Goal: Information Seeking & Learning: Learn about a topic

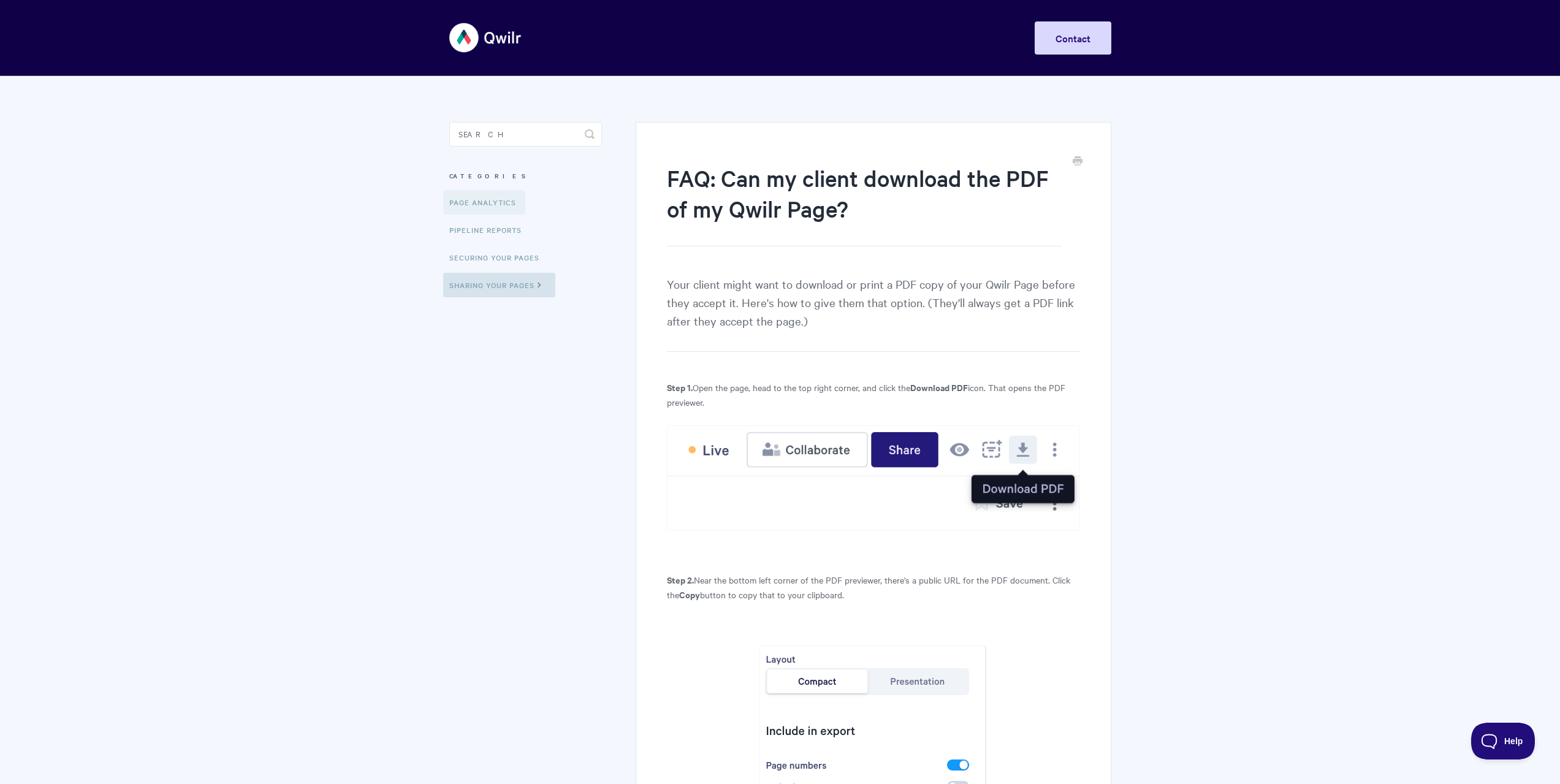
click at [469, 200] on link "Page Analytics" at bounding box center [484, 202] width 82 height 25
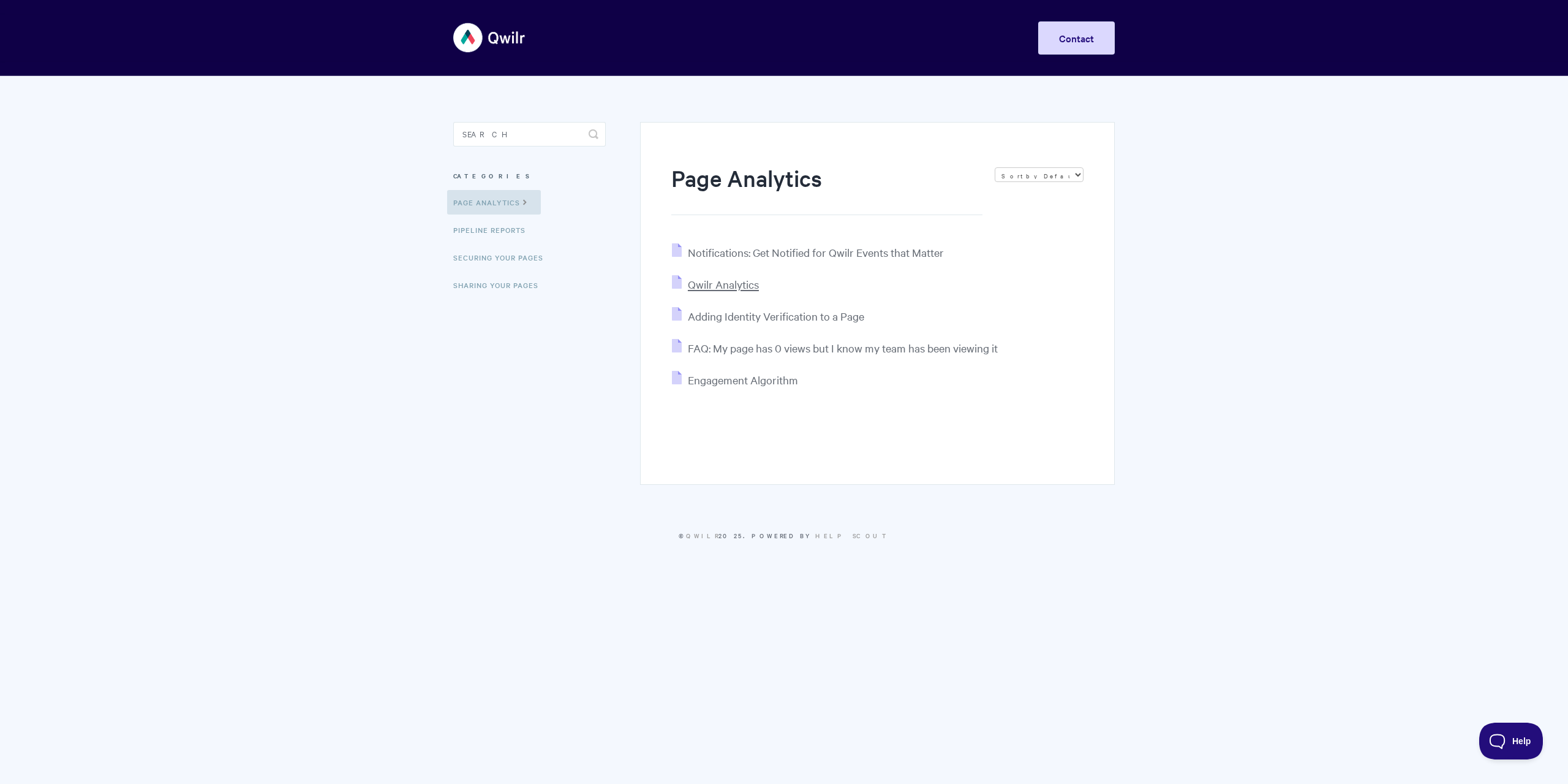
click at [729, 278] on span "Qwilr Analytics" at bounding box center [723, 284] width 71 height 14
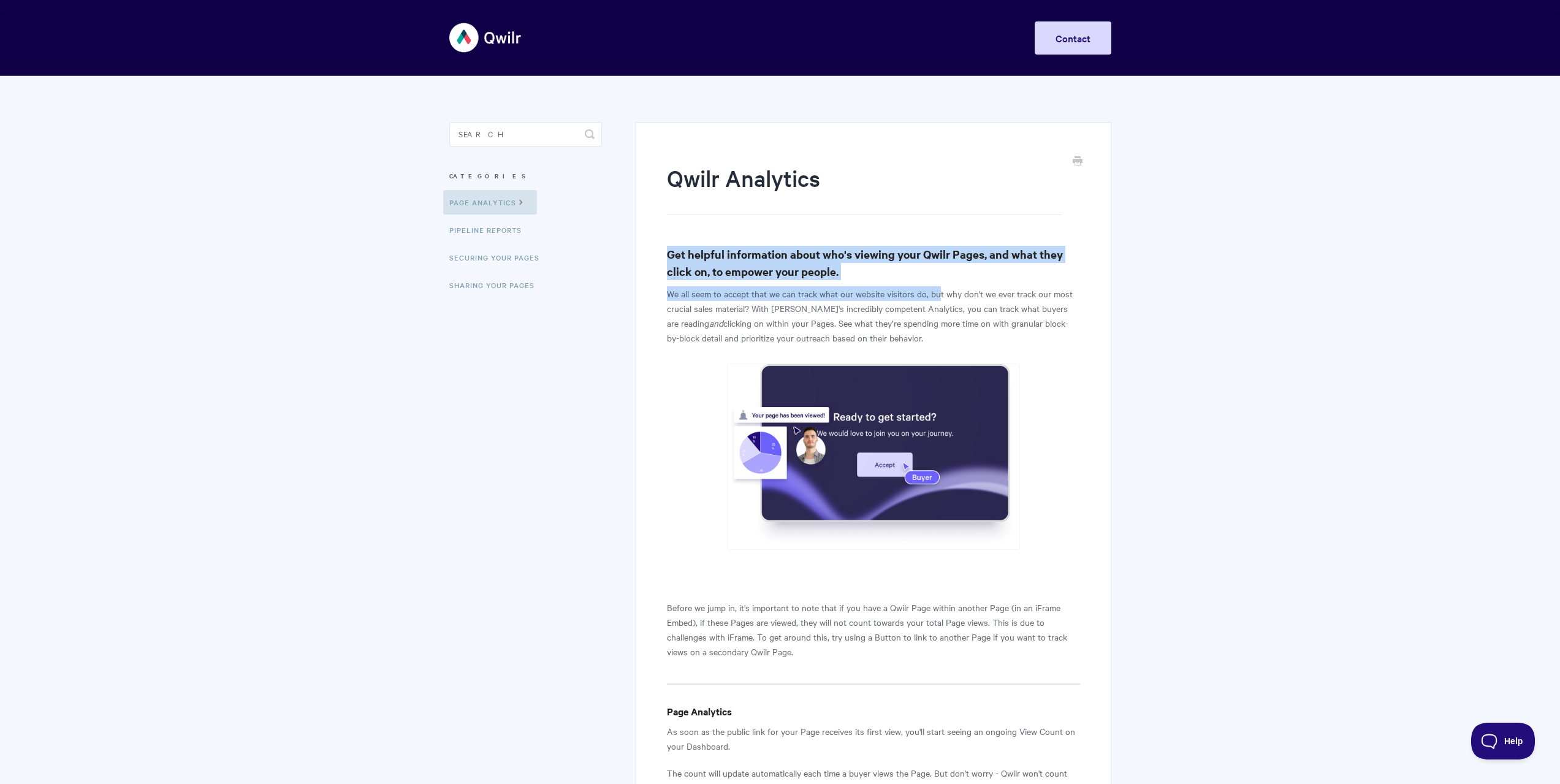
drag, startPoint x: 645, startPoint y: 242, endPoint x: 938, endPoint y: 281, distance: 295.6
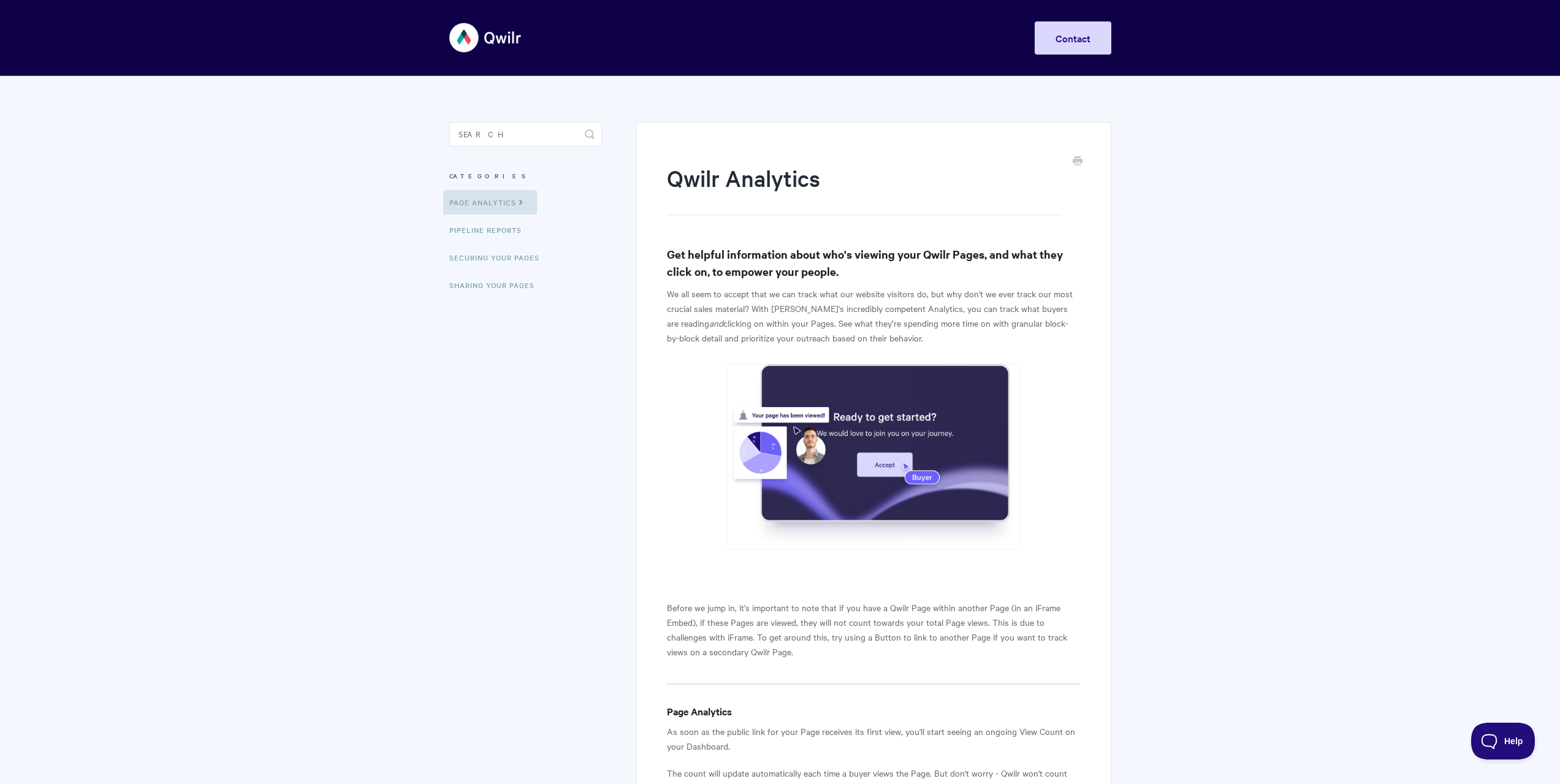
drag, startPoint x: 957, startPoint y: 275, endPoint x: 959, endPoint y: 334, distance: 59.0
click at [955, 335] on p "We all seem to accept that we can track what our website visitors do, but why d…" at bounding box center [873, 316] width 412 height 59
drag, startPoint x: 944, startPoint y: 345, endPoint x: 947, endPoint y: 271, distance: 74.1
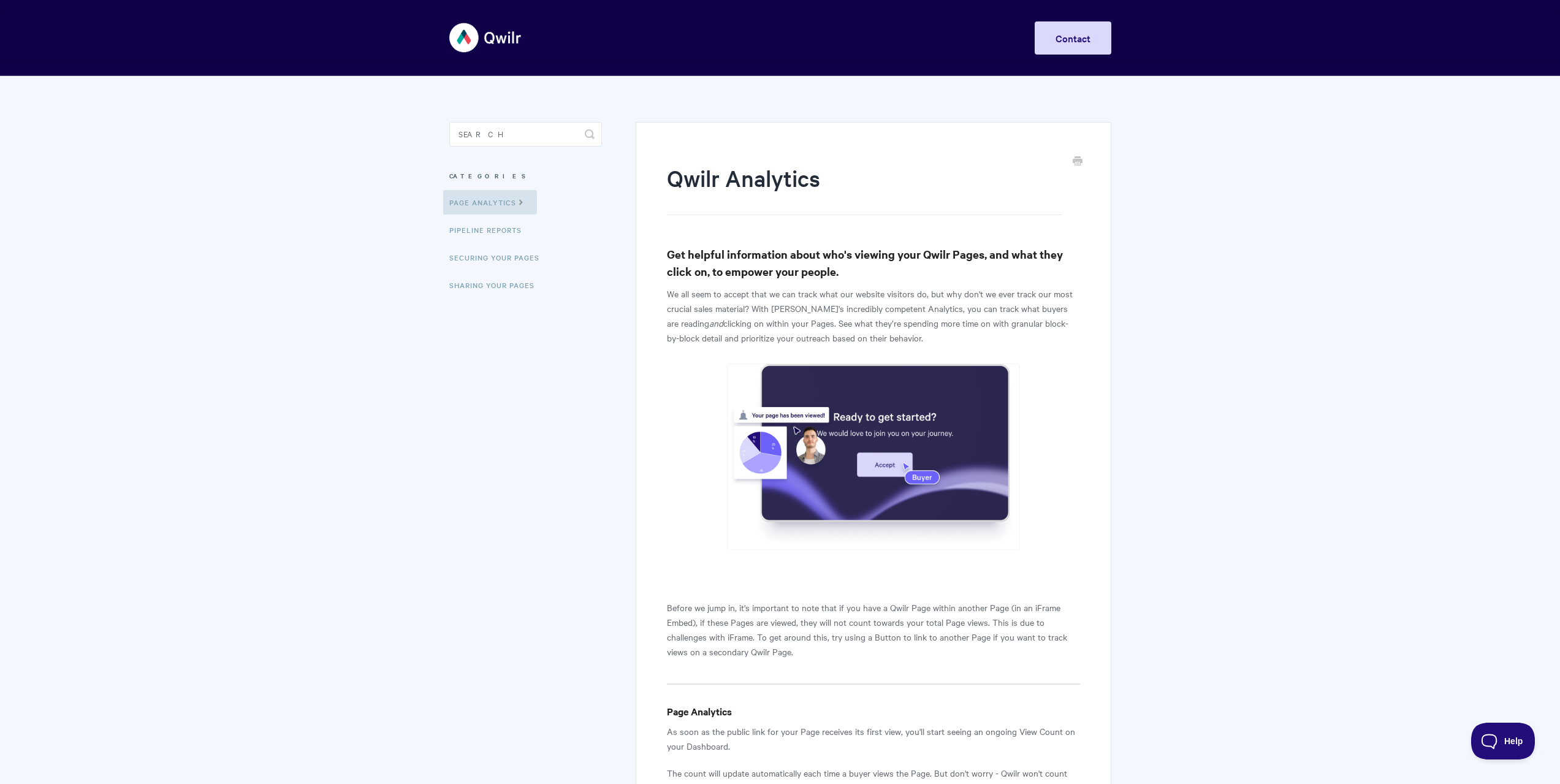
click at [947, 271] on h3 "Get helpful information about who's viewing your Qwilr Pages, and what they cli…" at bounding box center [873, 263] width 412 height 34
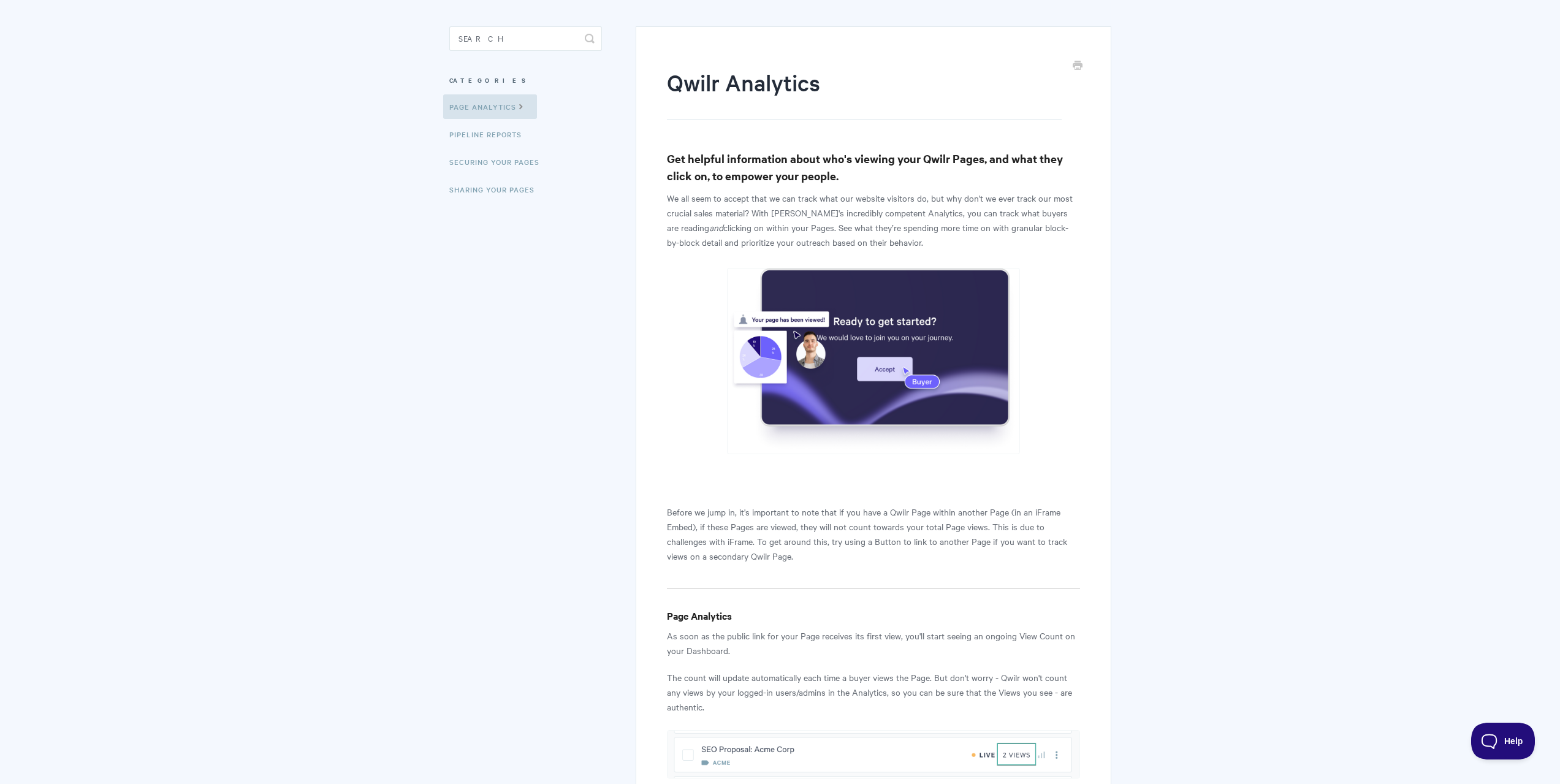
scroll to position [245, 0]
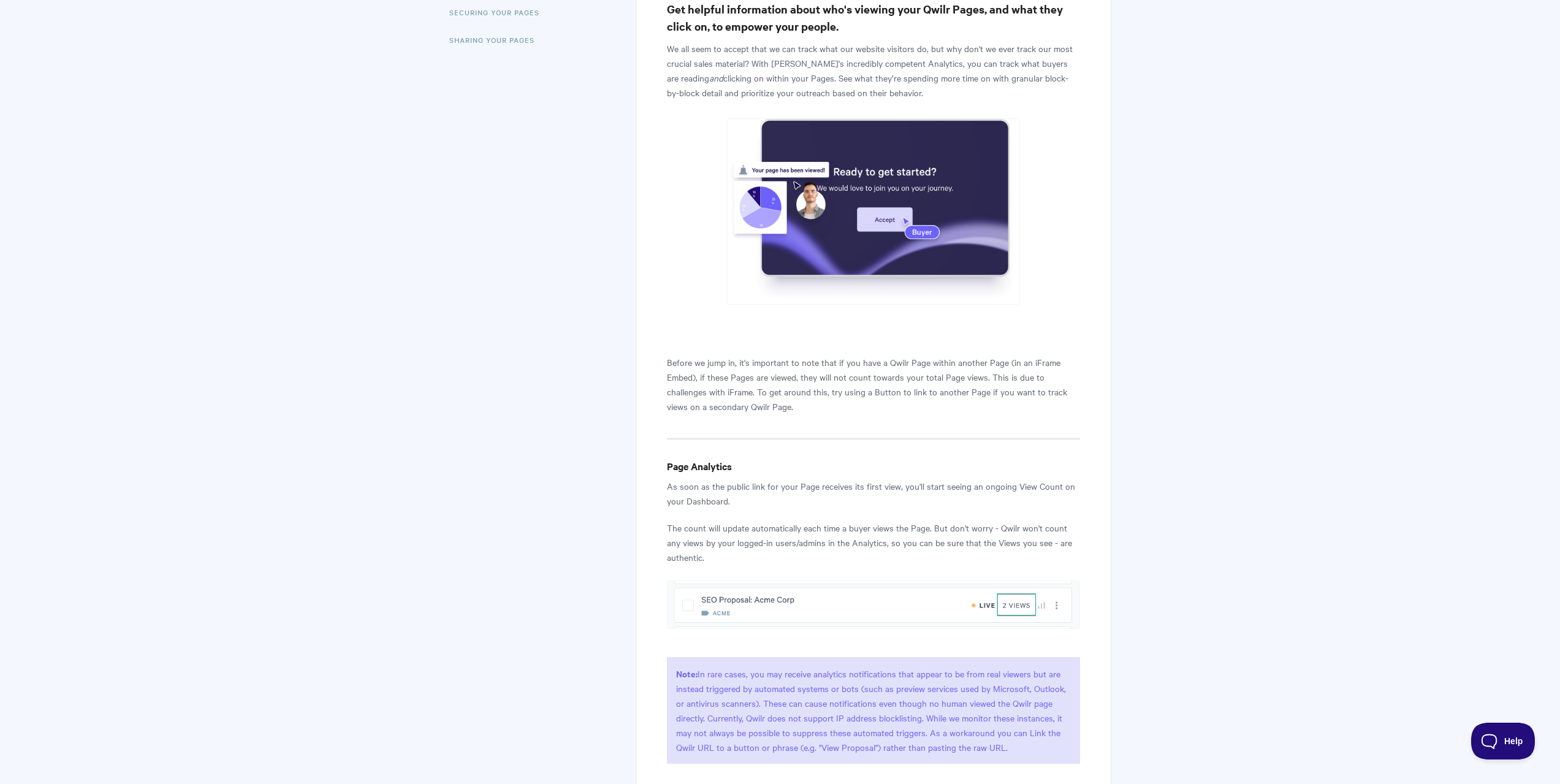
drag, startPoint x: 663, startPoint y: 360, endPoint x: 809, endPoint y: 410, distance: 154.3
click at [810, 411] on p "Before we jump in, it's important to note that if you have a Qwilr Page within …" at bounding box center [873, 384] width 412 height 59
drag, startPoint x: 810, startPoint y: 411, endPoint x: 661, endPoint y: 363, distance: 156.5
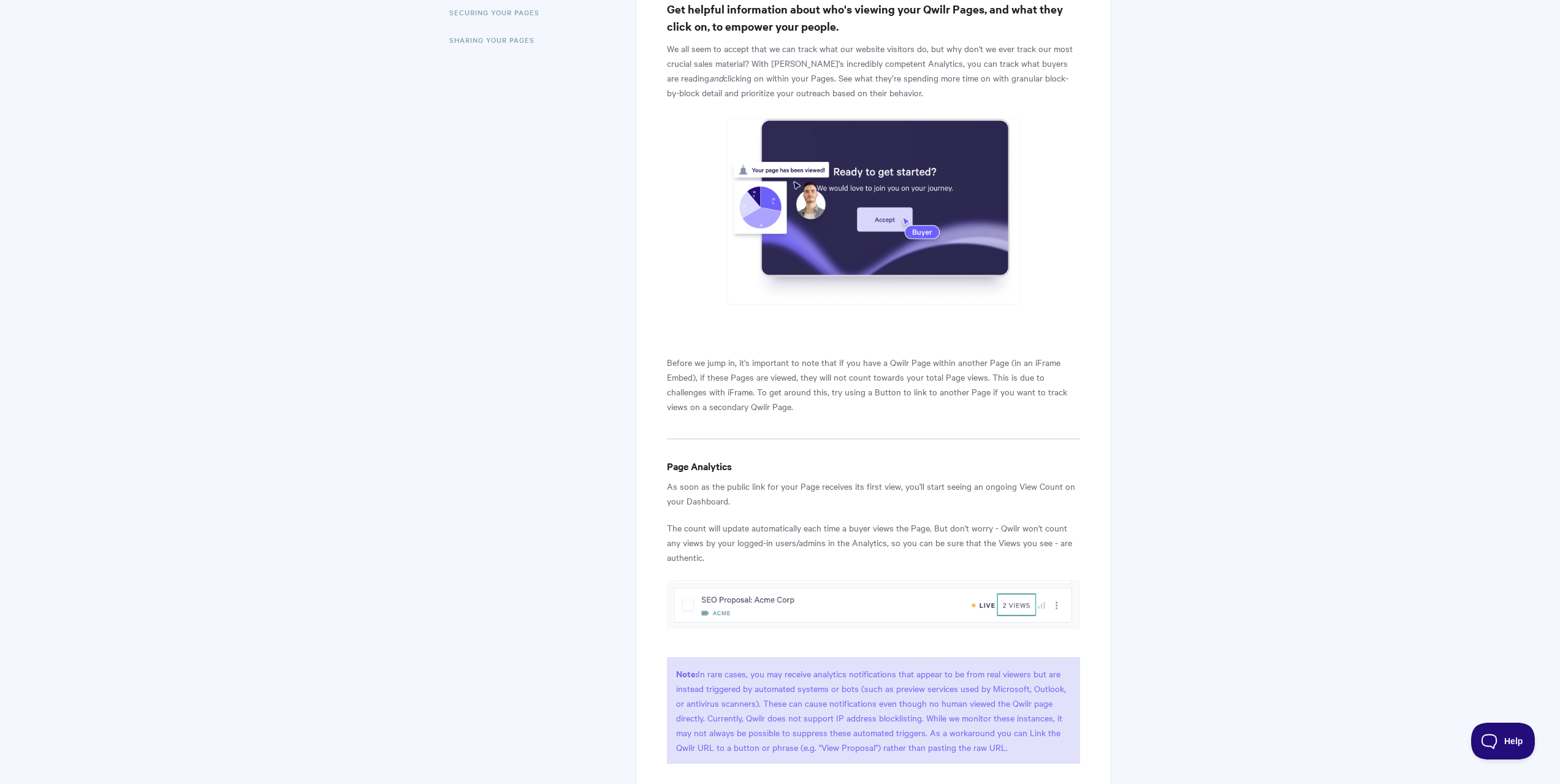
drag, startPoint x: 661, startPoint y: 356, endPoint x: 840, endPoint y: 409, distance: 186.7
click at [840, 409] on p "Before we jump in, it's important to note that if you have a Qwilr Page within …" at bounding box center [873, 384] width 412 height 59
drag, startPoint x: 837, startPoint y: 409, endPoint x: 653, endPoint y: 362, distance: 189.9
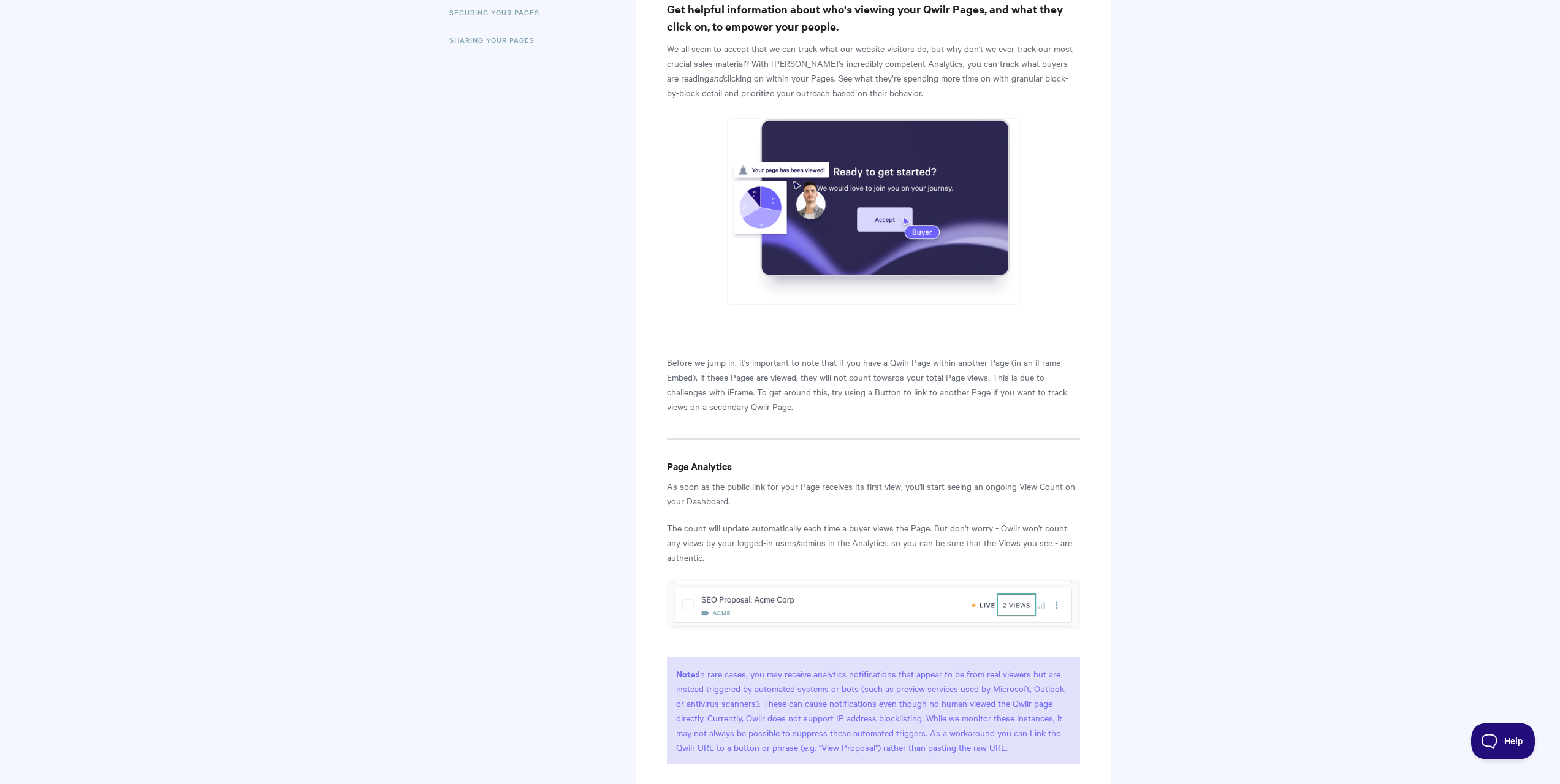
drag, startPoint x: 655, startPoint y: 353, endPoint x: 833, endPoint y: 409, distance: 186.6
click at [833, 409] on p "Before we jump in, it's important to note that if you have a Qwilr Page within …" at bounding box center [873, 384] width 412 height 59
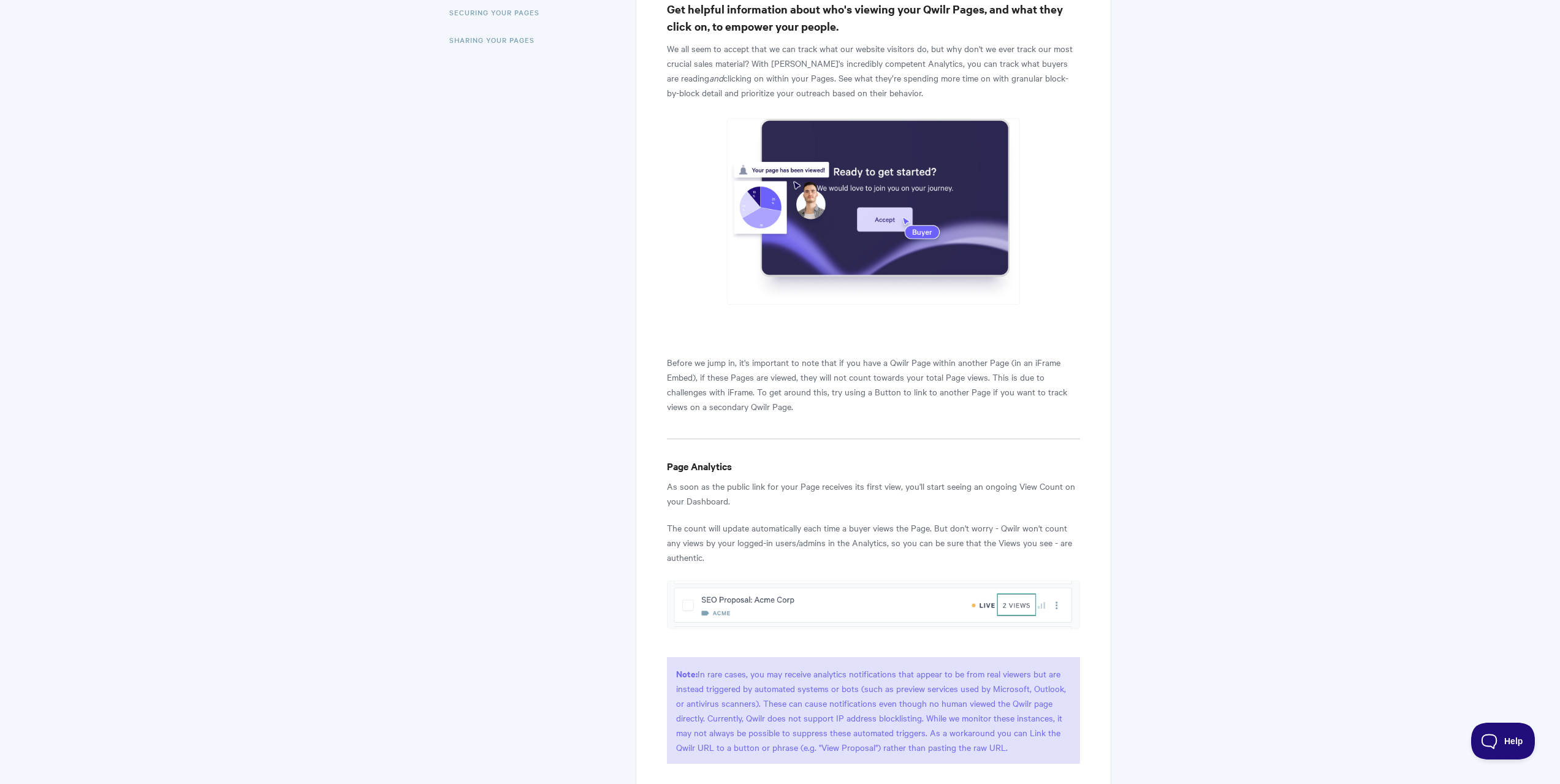
drag, startPoint x: 833, startPoint y: 409, endPoint x: 652, endPoint y: 344, distance: 192.3
click at [678, 357] on p "Before we jump in, it's important to note that if you have a Qwilr Page within …" at bounding box center [873, 384] width 412 height 59
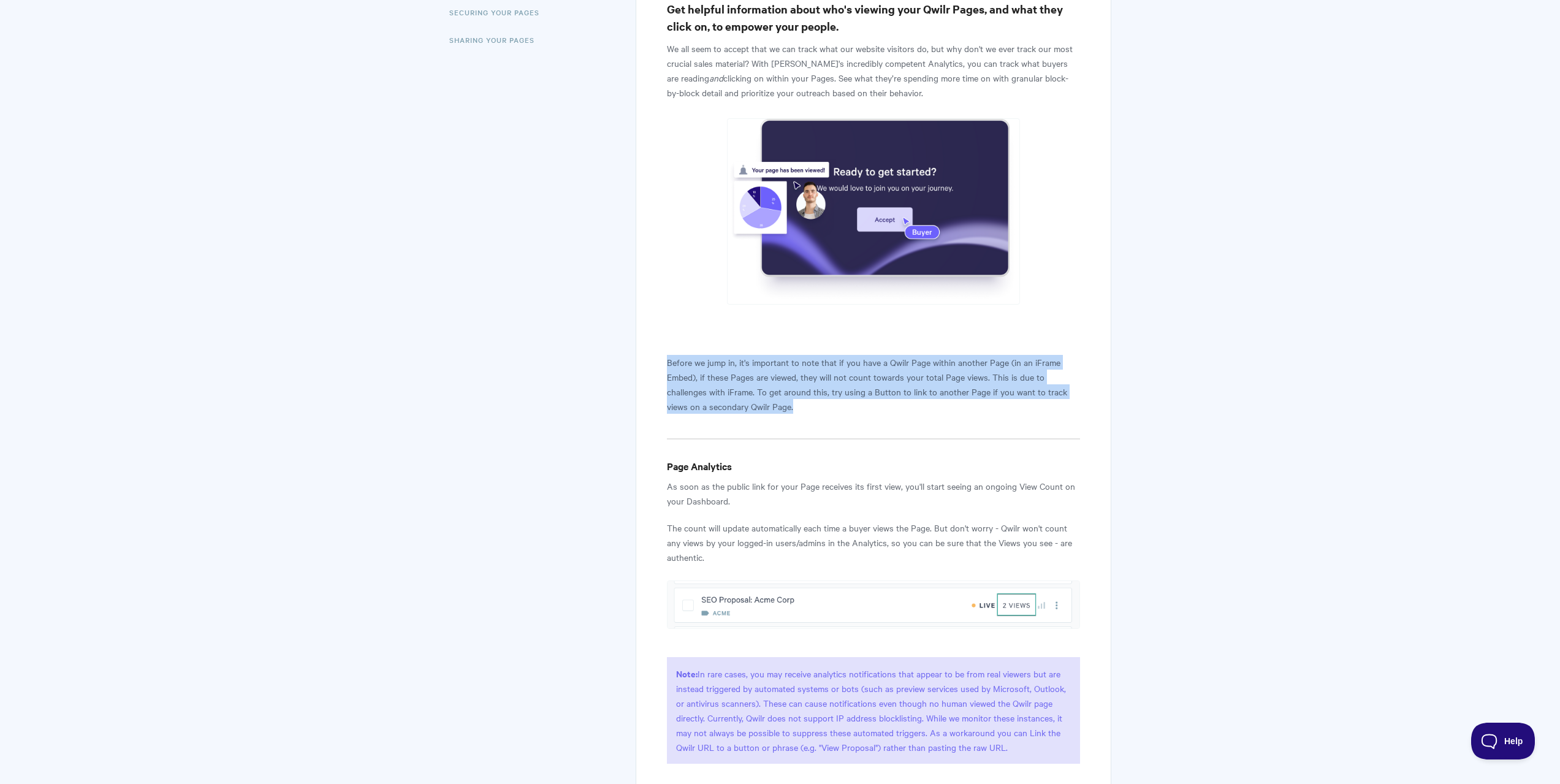
drag, startPoint x: 662, startPoint y: 354, endPoint x: 815, endPoint y: 424, distance: 168.3
click at [815, 410] on p "Before we jump in, it's important to note that if you have a Qwilr Page within …" at bounding box center [873, 384] width 412 height 59
drag, startPoint x: 820, startPoint y: 404, endPoint x: 635, endPoint y: 345, distance: 194.2
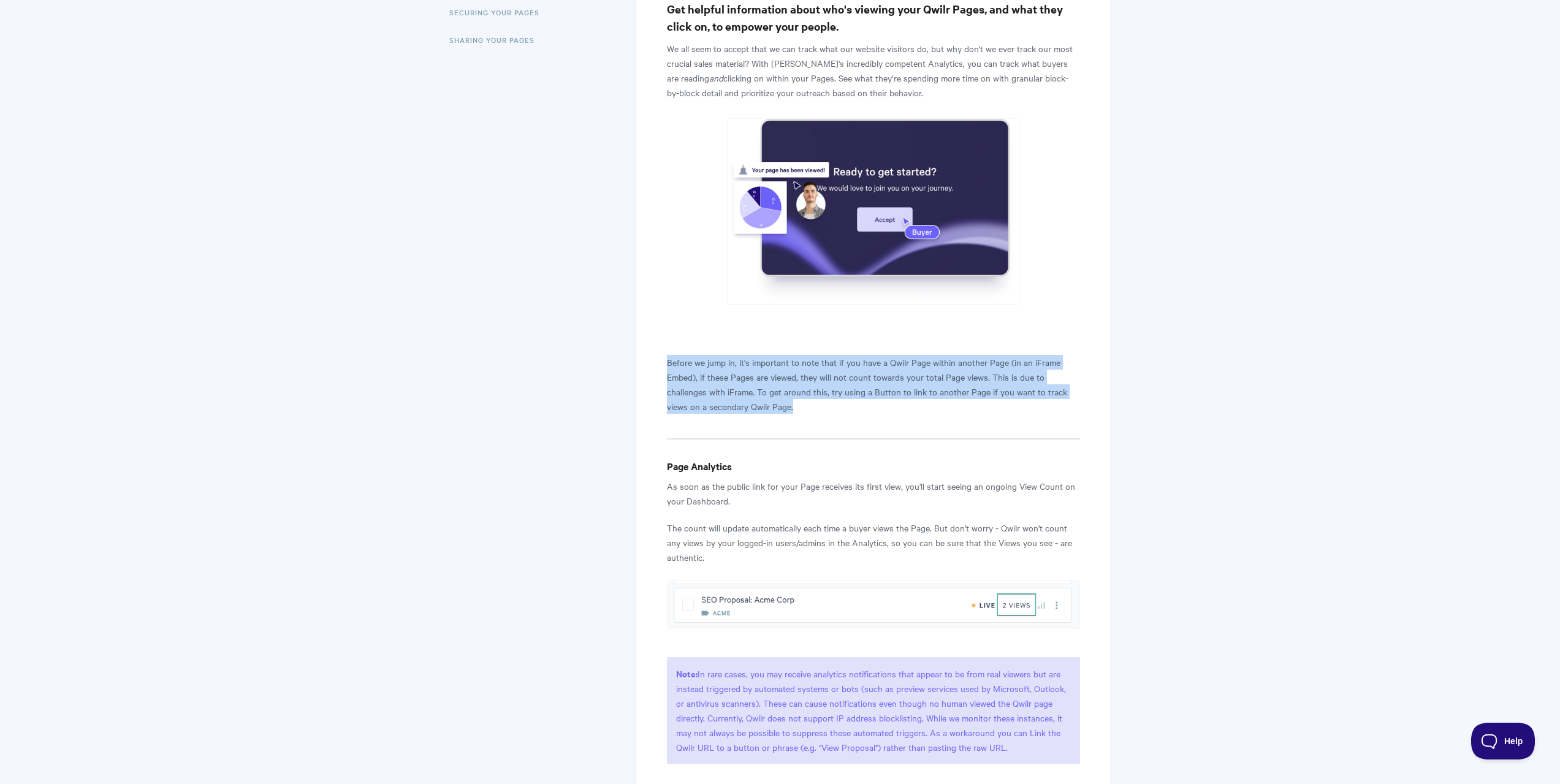
drag, startPoint x: 669, startPoint y: 364, endPoint x: 857, endPoint y: 424, distance: 197.3
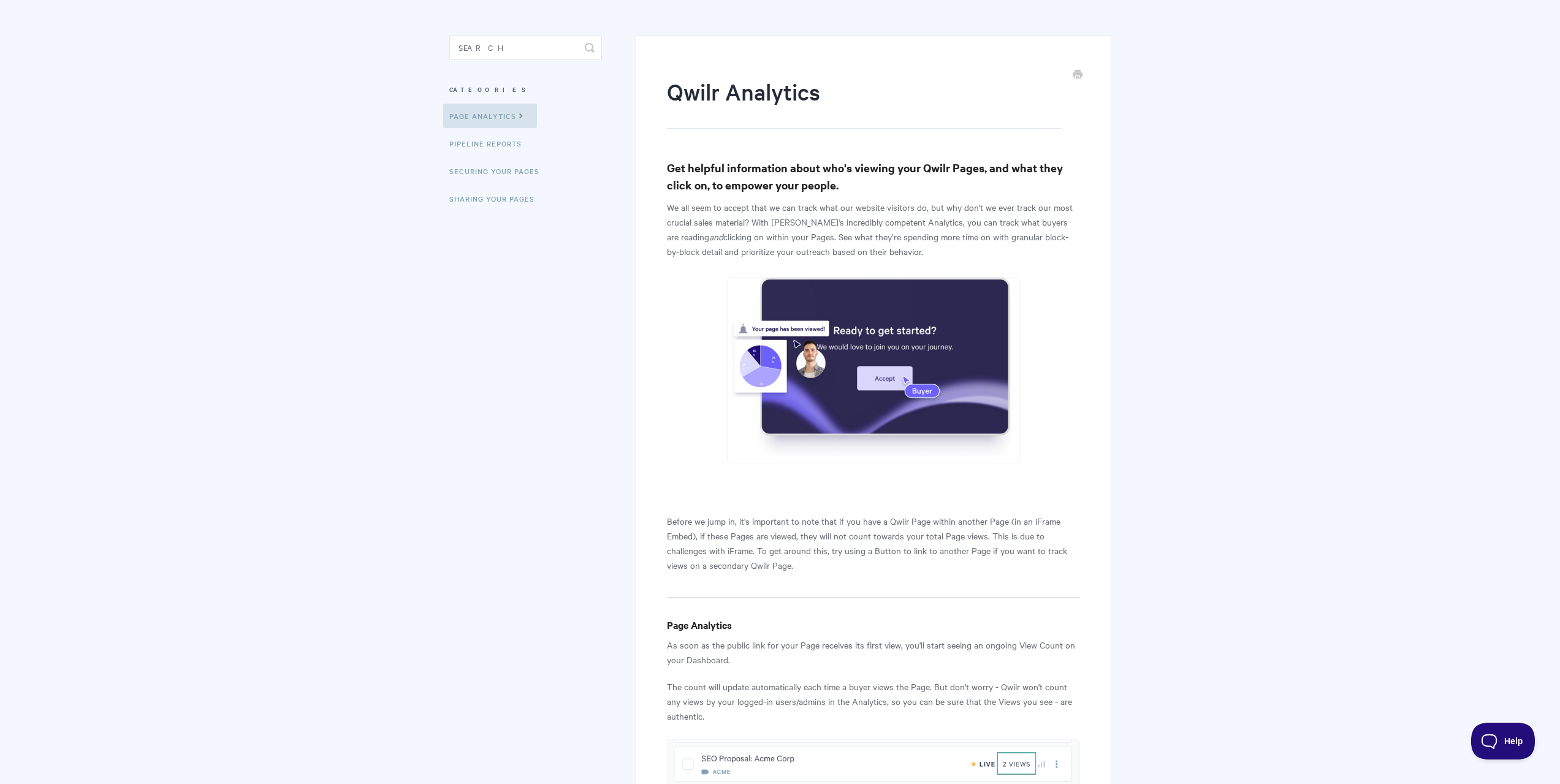
scroll to position [0, 0]
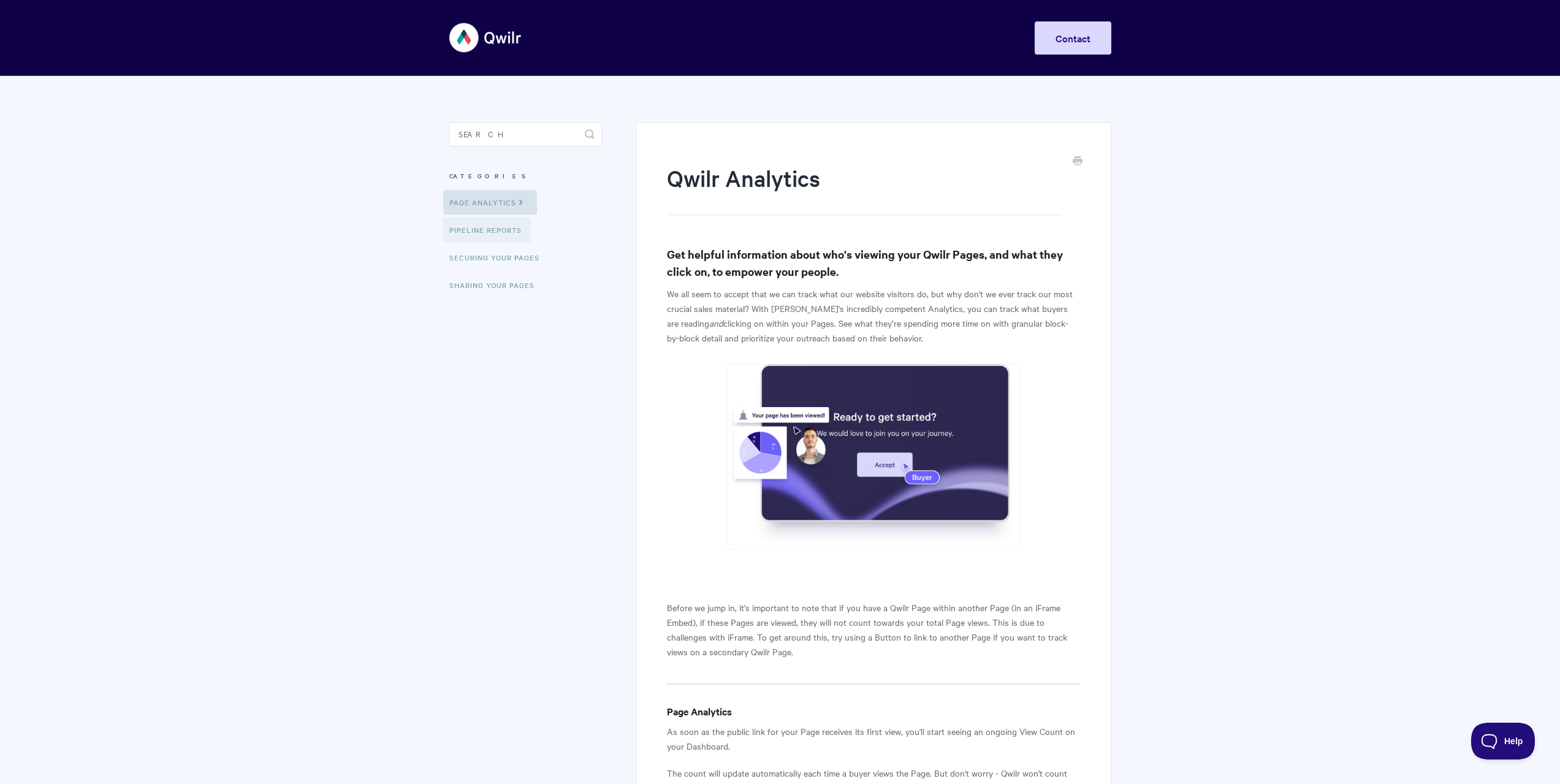
click at [496, 233] on link "Pipeline reports" at bounding box center [487, 230] width 88 height 25
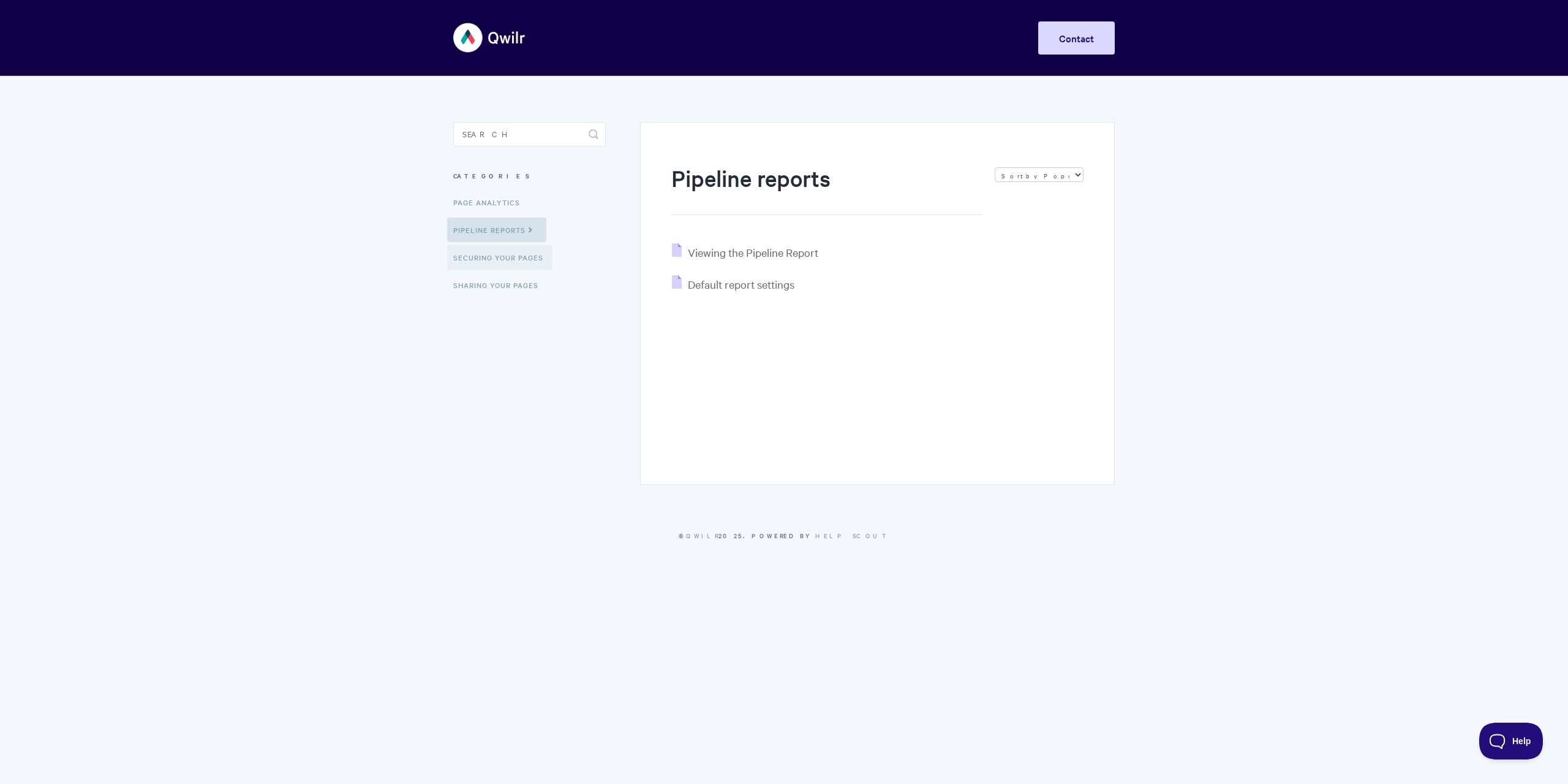
click at [512, 262] on link "Securing Your Pages" at bounding box center [499, 257] width 105 height 25
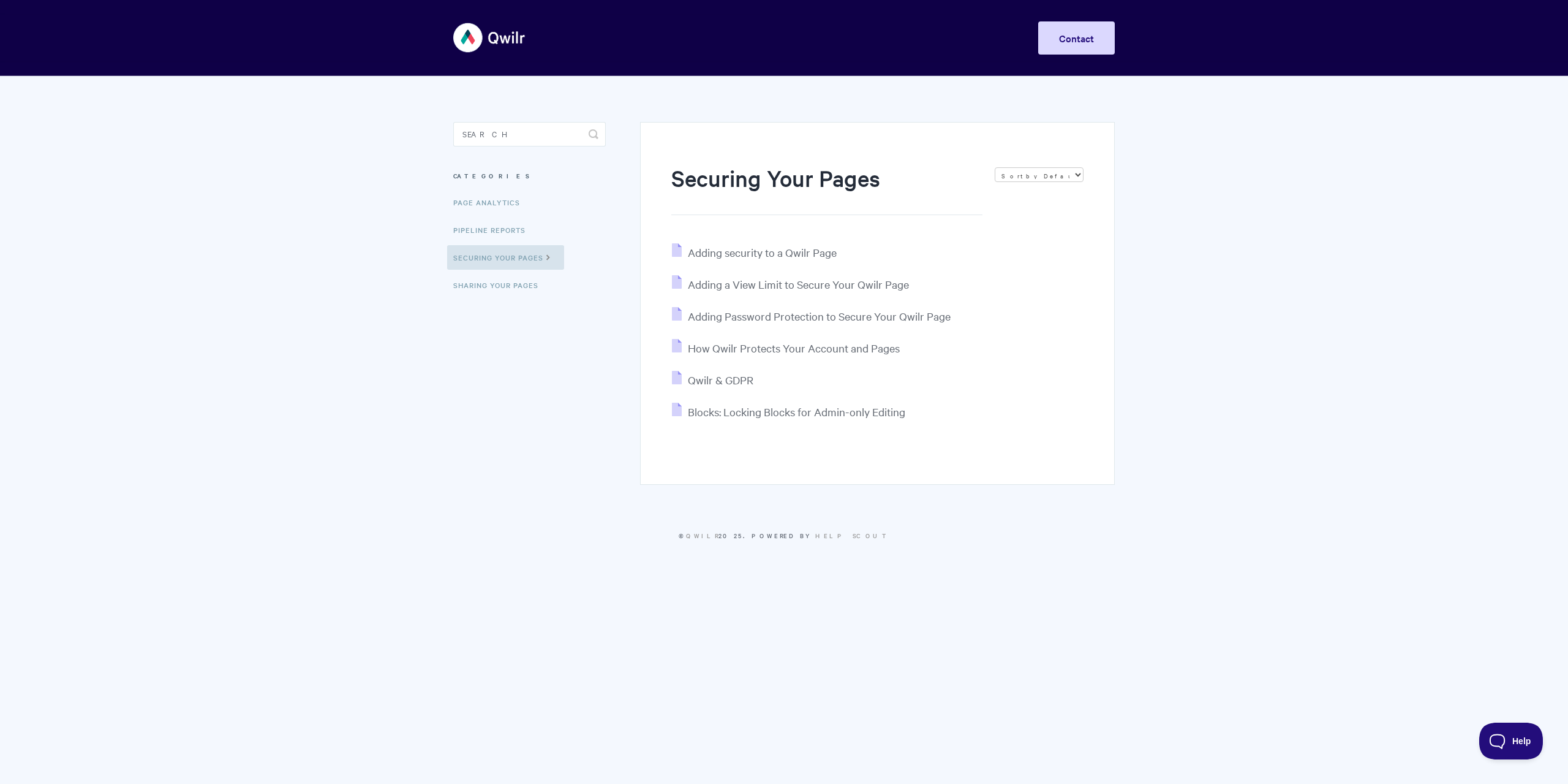
click at [492, 39] on img at bounding box center [490, 38] width 73 height 46
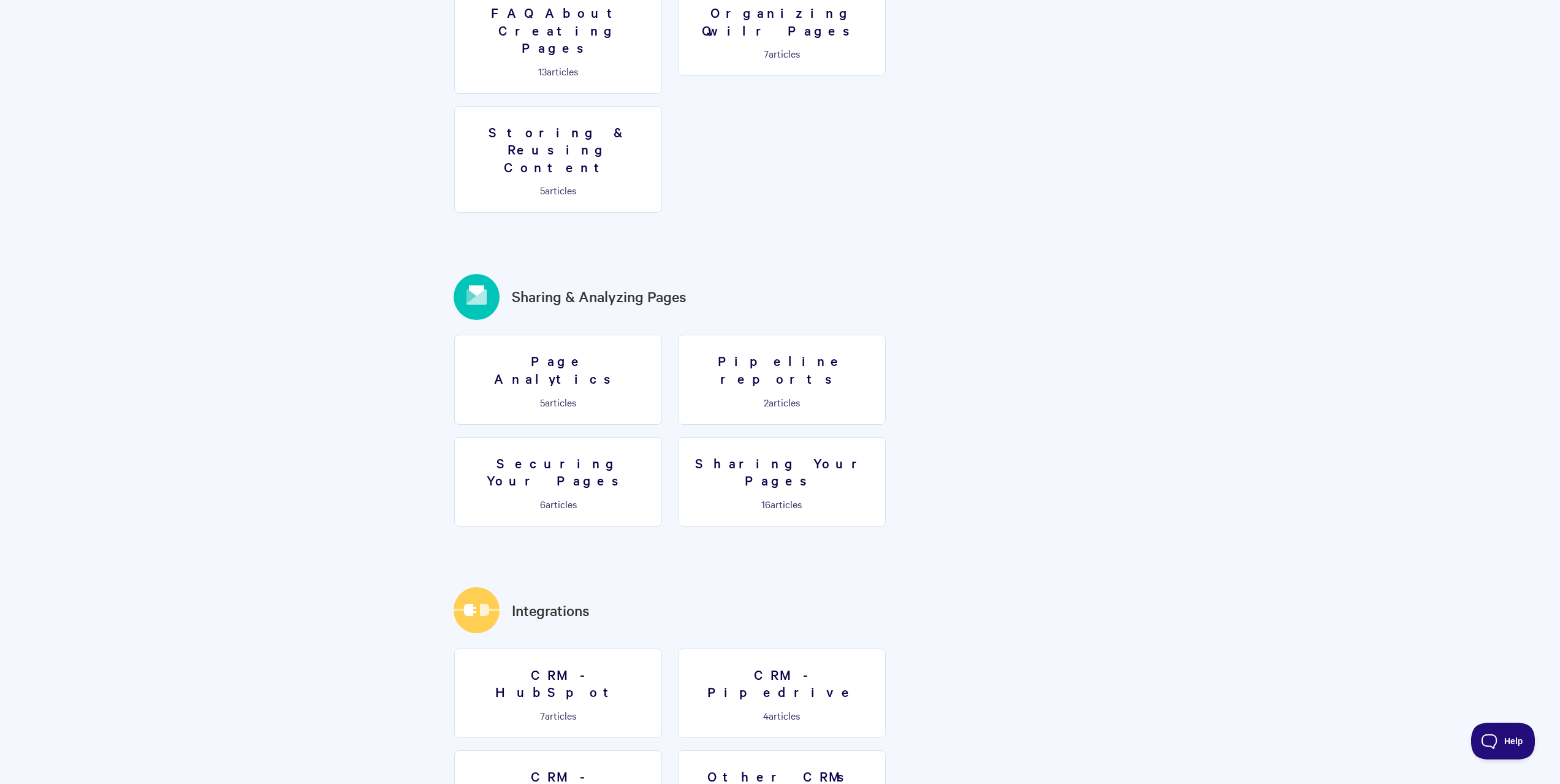
scroll to position [1226, 0]
click at [686, 766] on h3 "Other CRMs" at bounding box center [781, 775] width 192 height 18
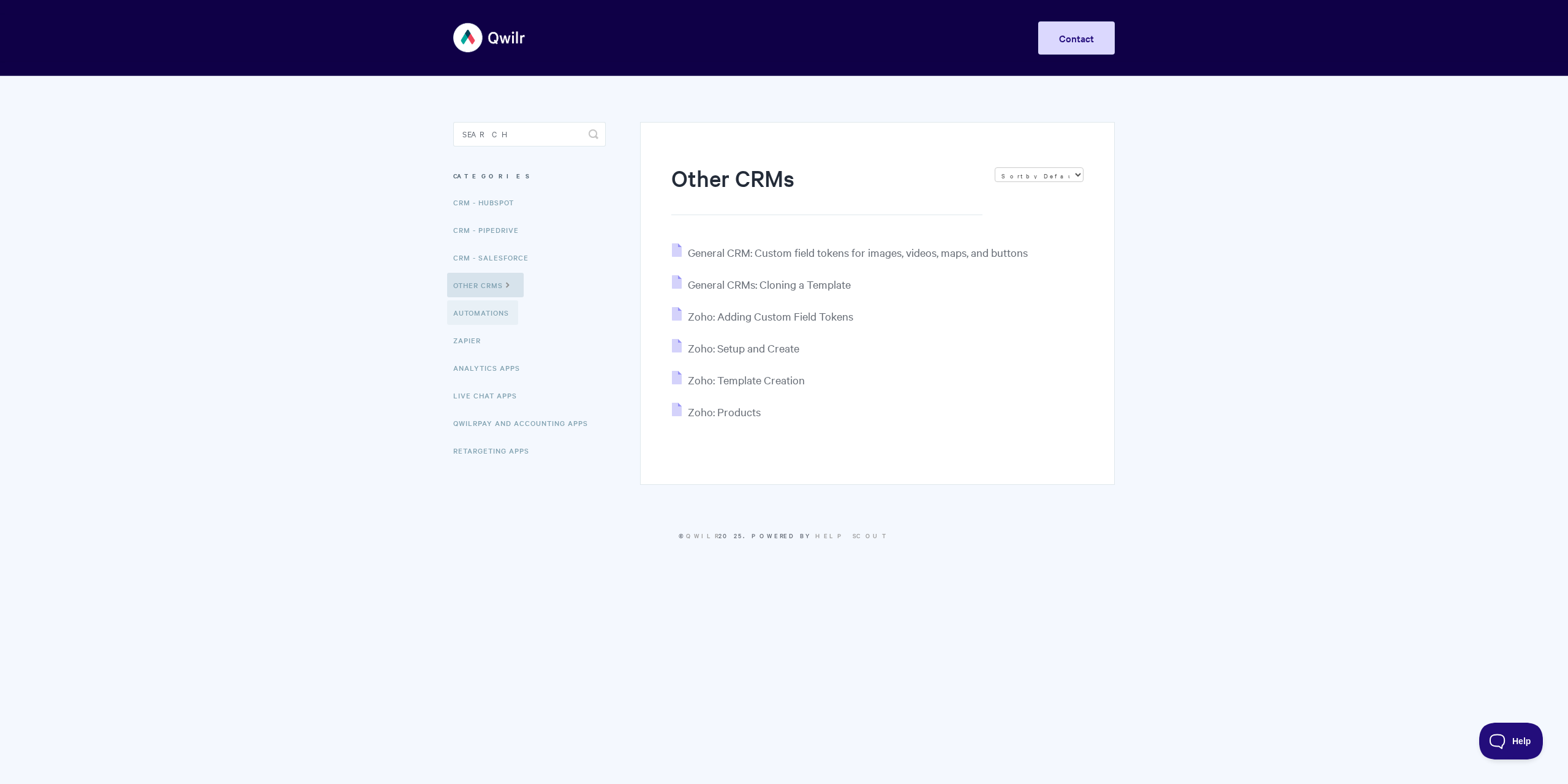
click at [504, 311] on link "Automations" at bounding box center [482, 313] width 71 height 25
